Goal: Check status

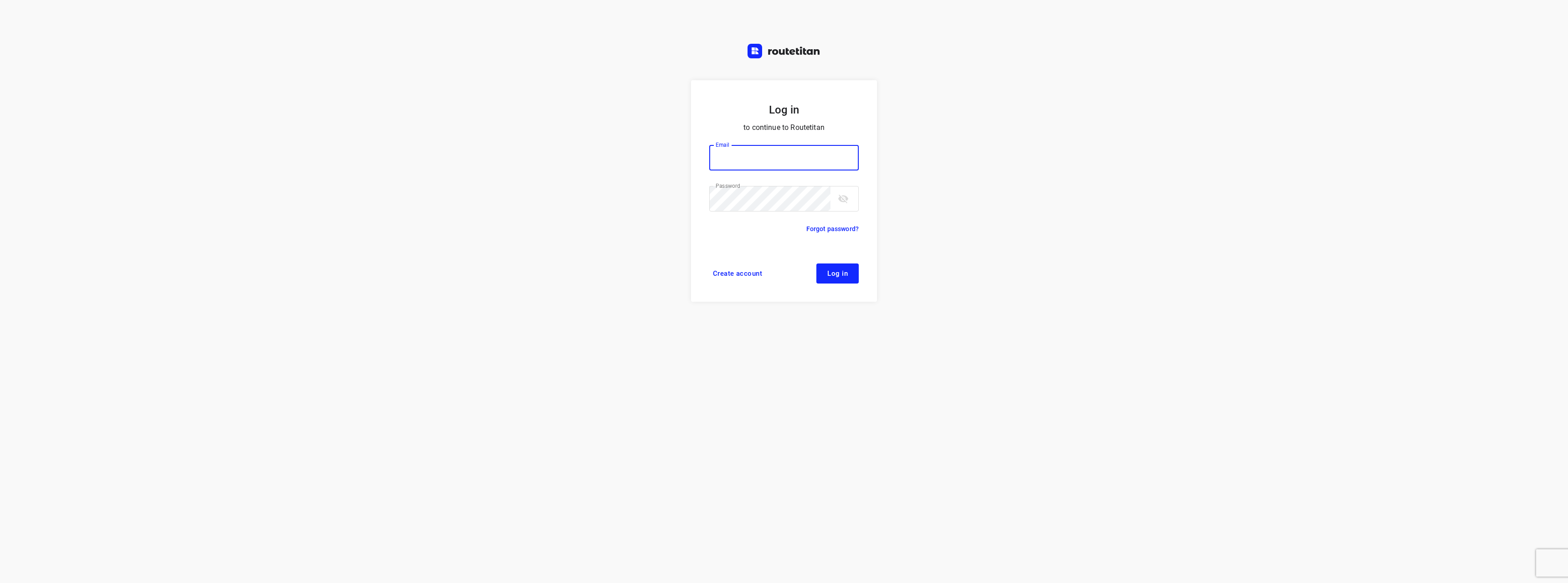
type input "[EMAIL_ADDRESS][DOMAIN_NAME]"
click at [835, 278] on button "Log in" at bounding box center [838, 273] width 43 height 20
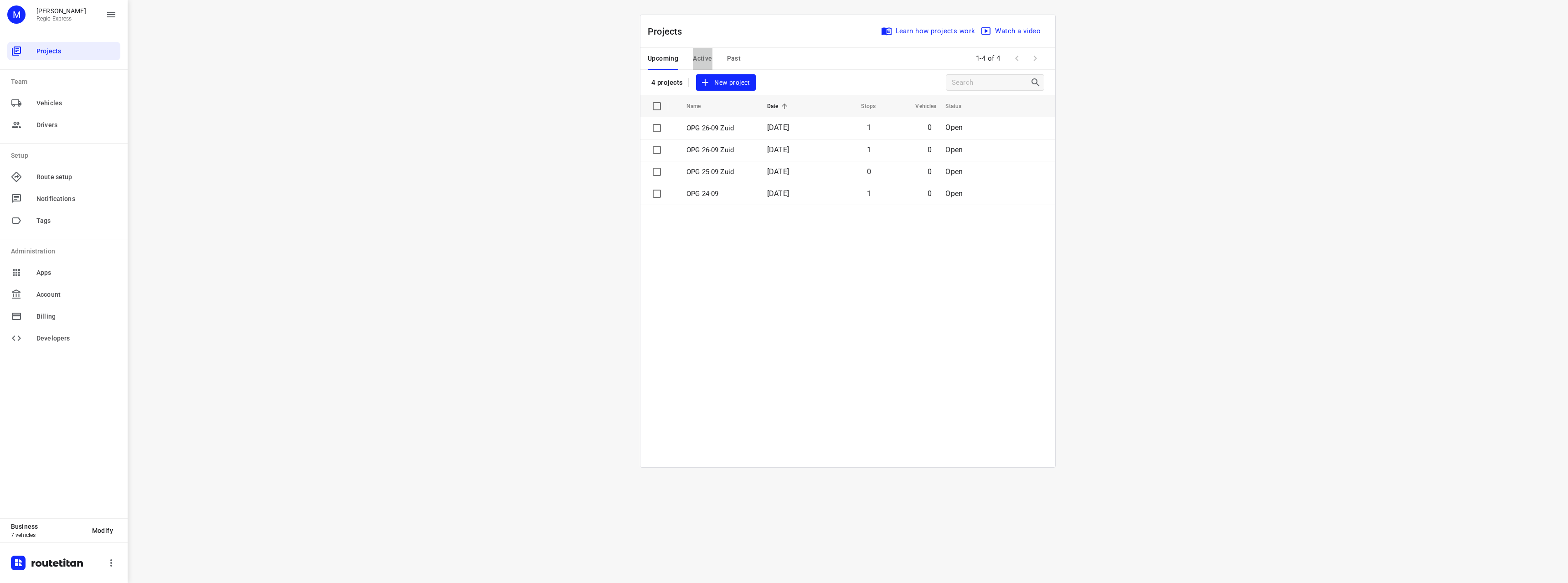
click at [701, 55] on span "Active" at bounding box center [702, 58] width 19 height 12
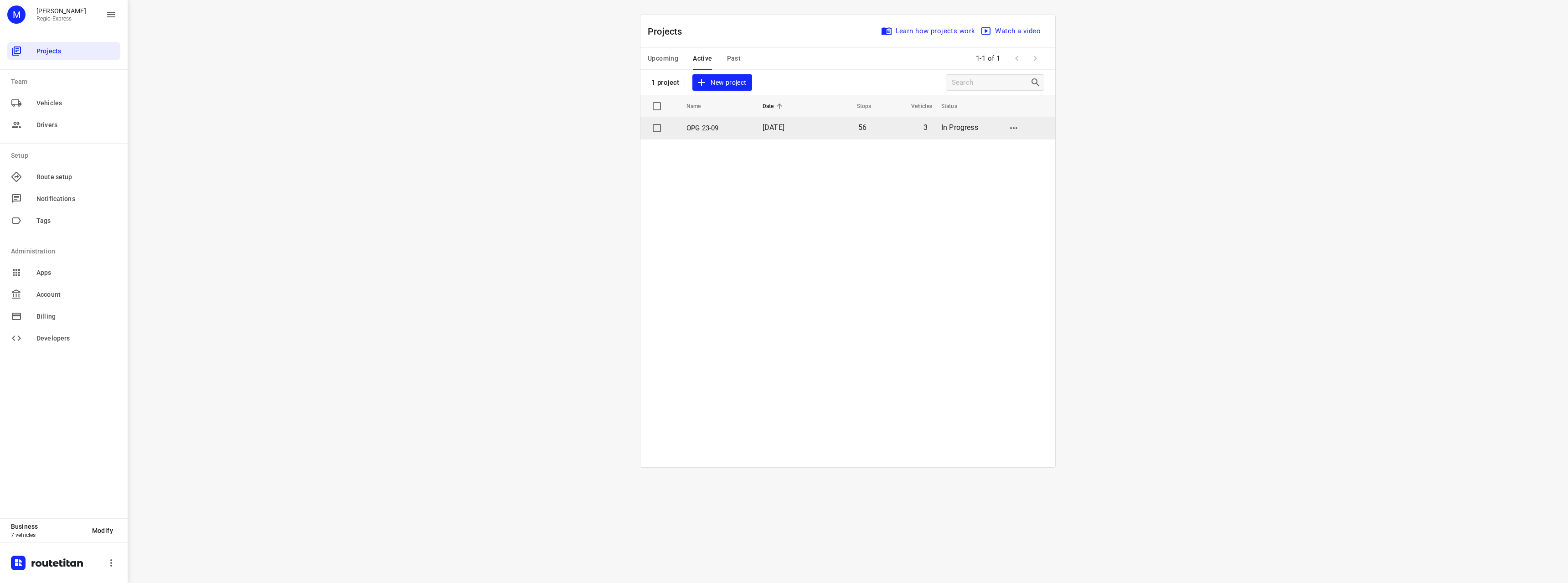
click at [775, 129] on span "23 Sep 2025" at bounding box center [774, 127] width 22 height 9
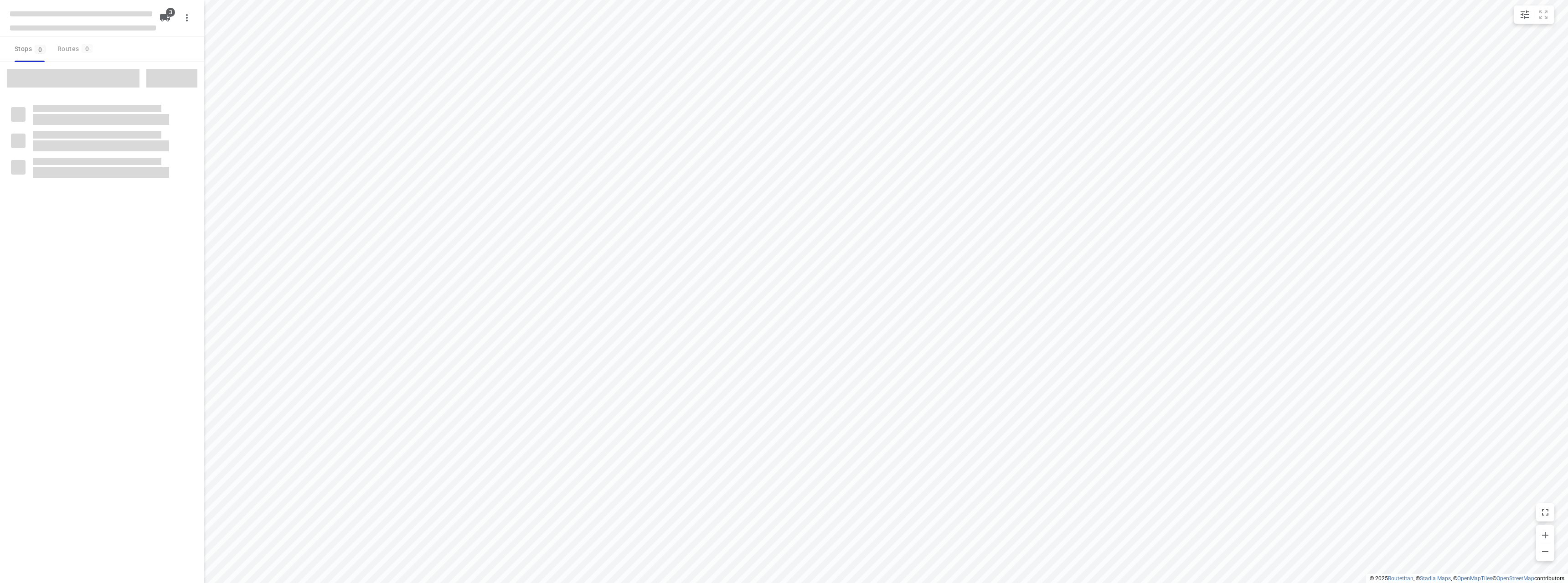
type input "distance"
